Goal: Book appointment/travel/reservation

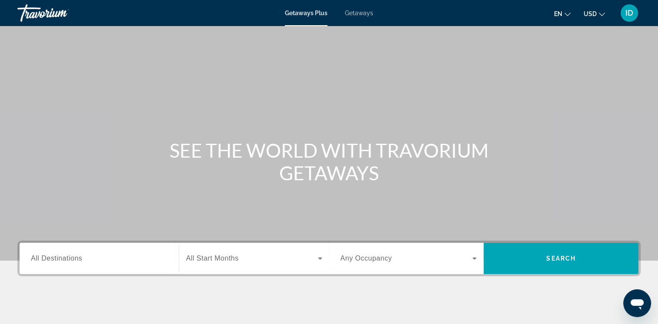
click at [110, 267] on div "Search widget" at bounding box center [99, 259] width 137 height 25
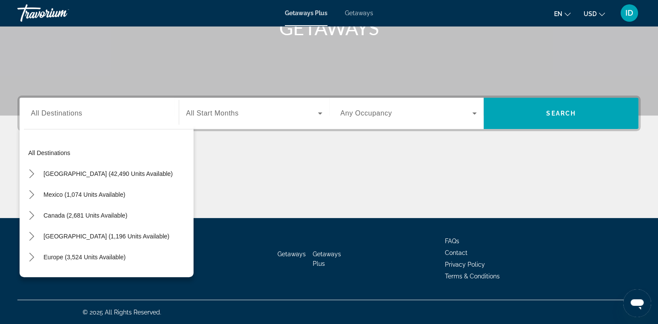
scroll to position [17, 0]
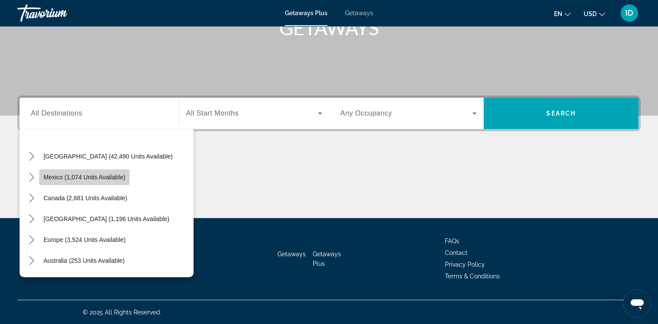
click at [110, 179] on span "Mexico (1,074 units available)" at bounding box center [84, 177] width 82 height 7
type input "**********"
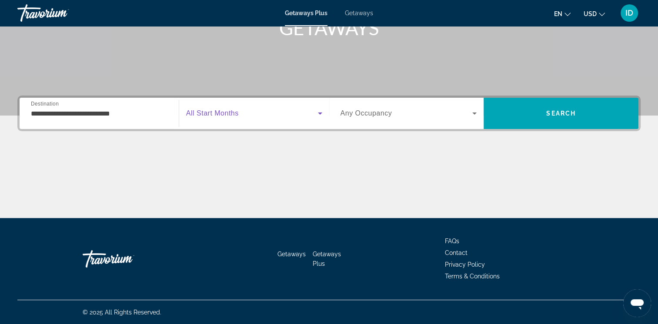
click at [319, 114] on icon "Search widget" at bounding box center [320, 114] width 4 height 2
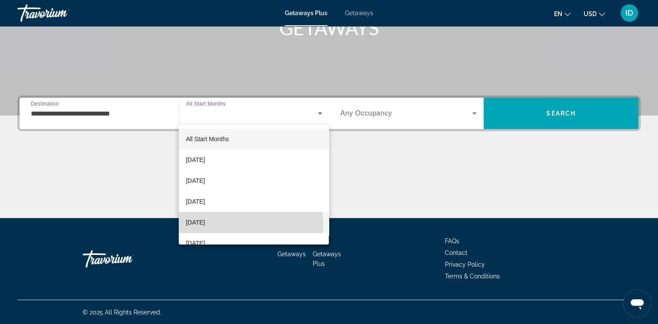
click at [205, 225] on span "[DATE]" at bounding box center [195, 222] width 19 height 10
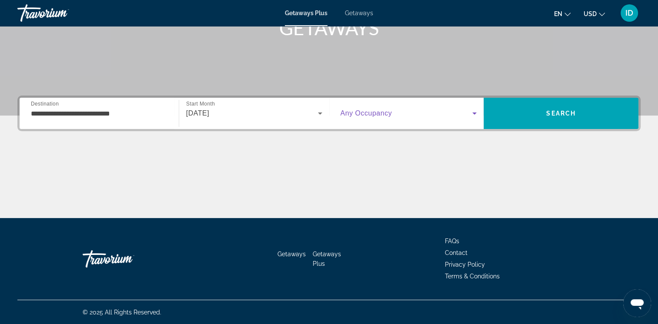
click at [475, 114] on icon "Search widget" at bounding box center [474, 114] width 4 height 2
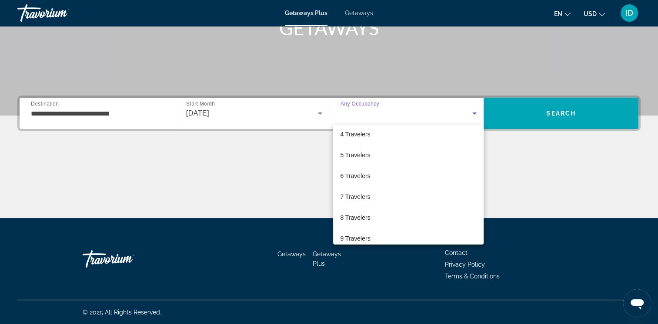
scroll to position [61, 0]
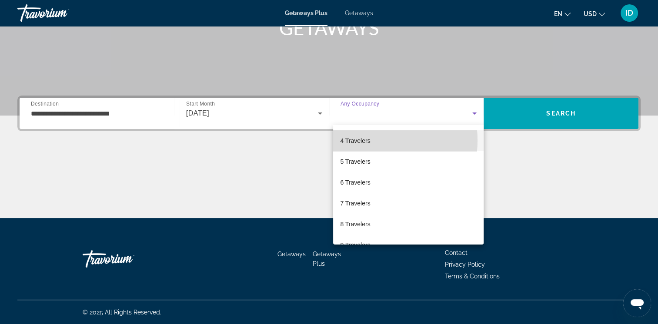
click at [355, 140] on span "4 Travelers" at bounding box center [355, 141] width 30 height 10
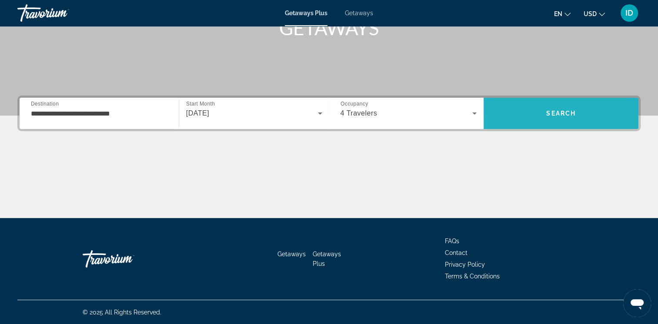
click at [569, 110] on span "Search" at bounding box center [561, 113] width 30 height 7
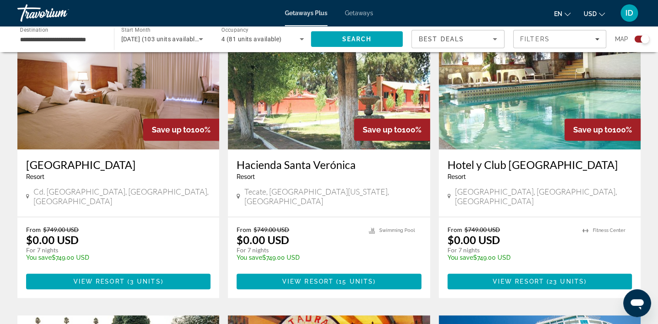
scroll to position [359, 0]
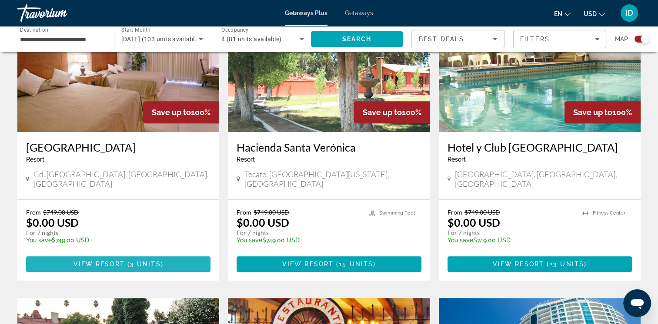
click at [138, 261] on span "3 units" at bounding box center [145, 264] width 31 height 7
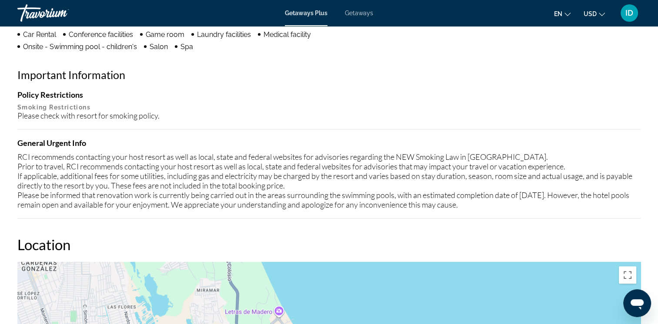
scroll to position [690, 0]
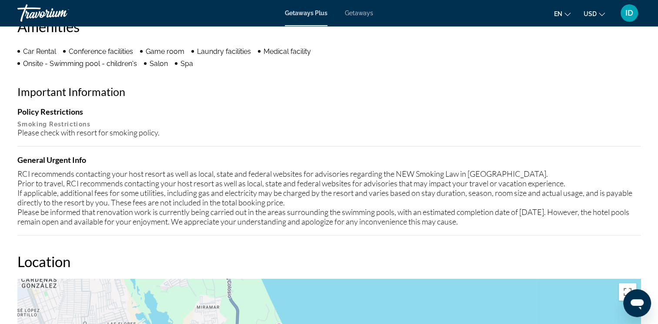
click at [420, 110] on h4 "Policy Restrictions" at bounding box center [328, 112] width 623 height 10
